Goal: Information Seeking & Learning: Compare options

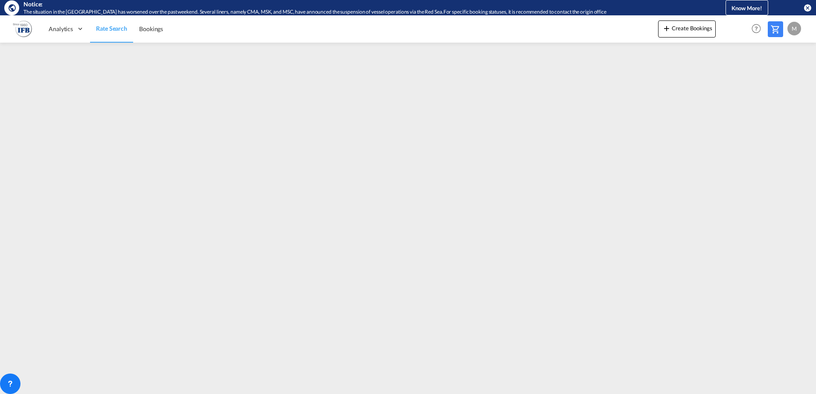
click at [414, 41] on div "Analytics Dashboard Rate Search Bookings Create Bookings Help Resources Product…" at bounding box center [408, 28] width 790 height 26
